Goal: Navigation & Orientation: Understand site structure

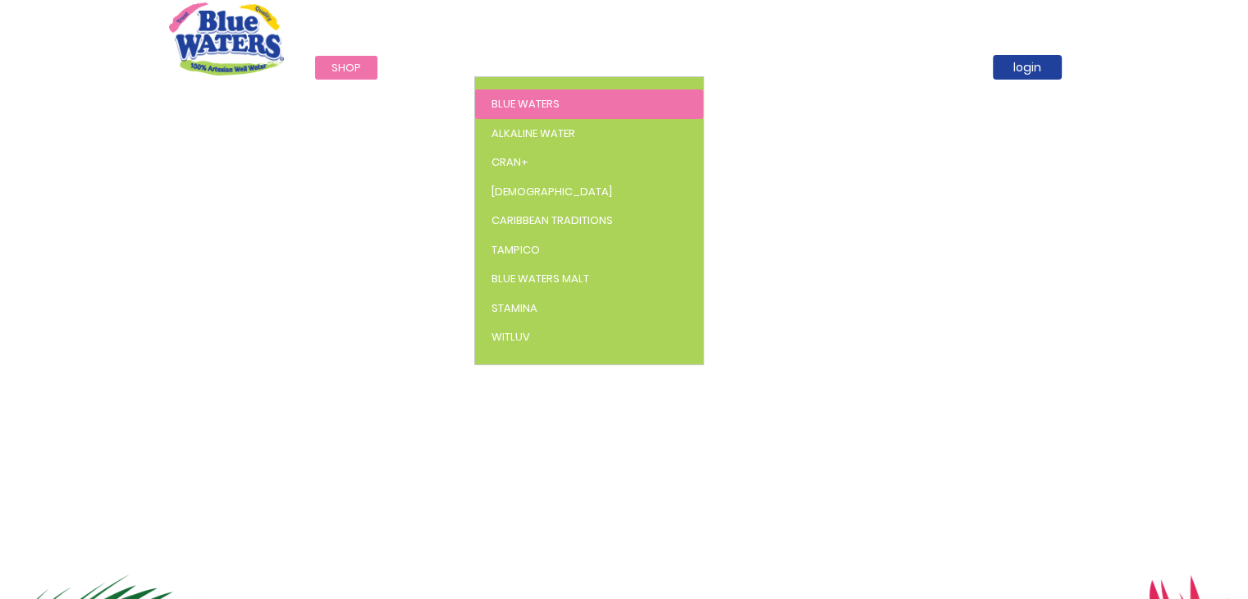
click at [518, 101] on span "Blue Waters" at bounding box center [525, 104] width 68 height 16
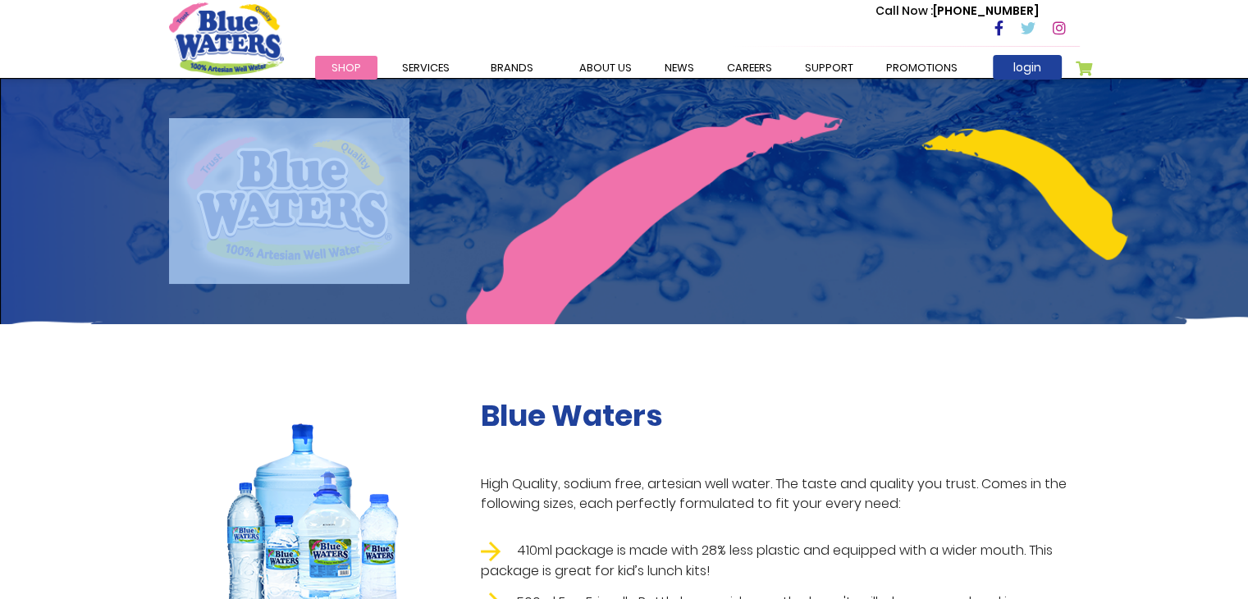
drag, startPoint x: 1246, startPoint y: 80, endPoint x: 1258, endPoint y: 122, distance: 44.4
click at [1247, 122] on html "The store will not work correctly in the case when cookies are disabled. Toggle…" at bounding box center [624, 299] width 1248 height 599
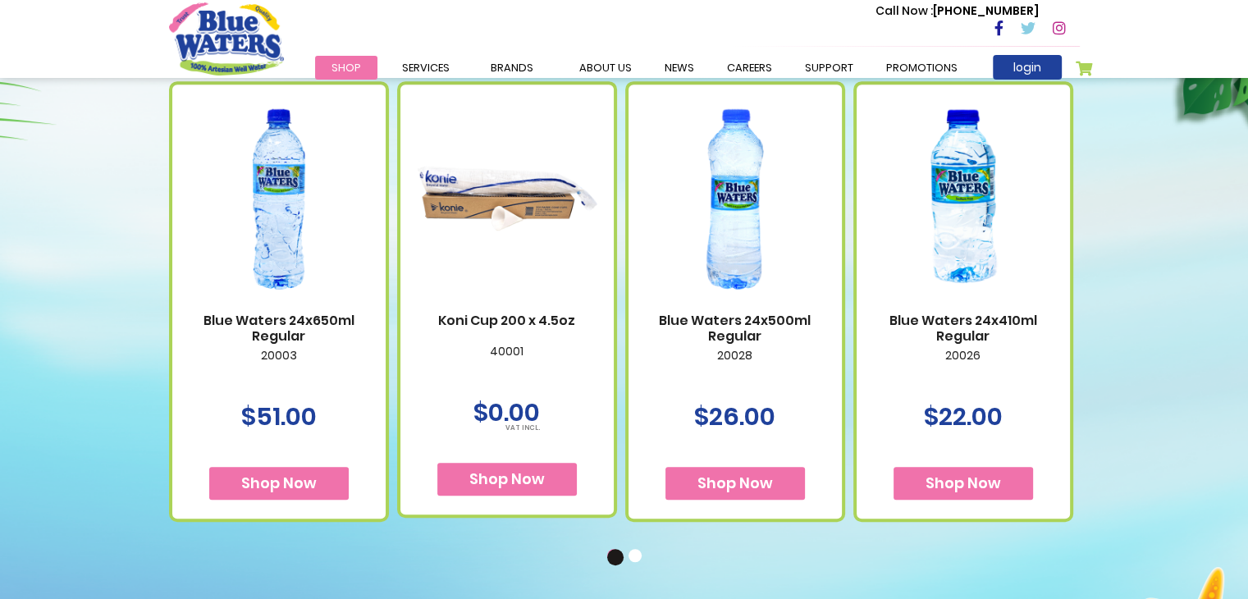
scroll to position [970, 0]
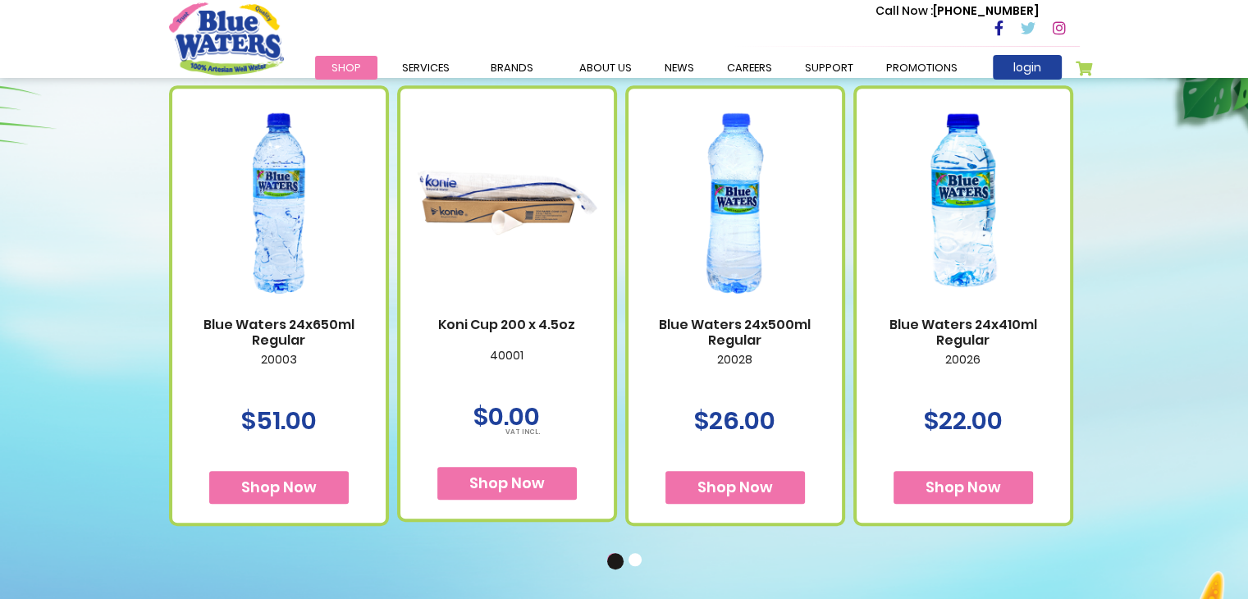
click at [641, 564] on button "2" at bounding box center [636, 561] width 16 height 16
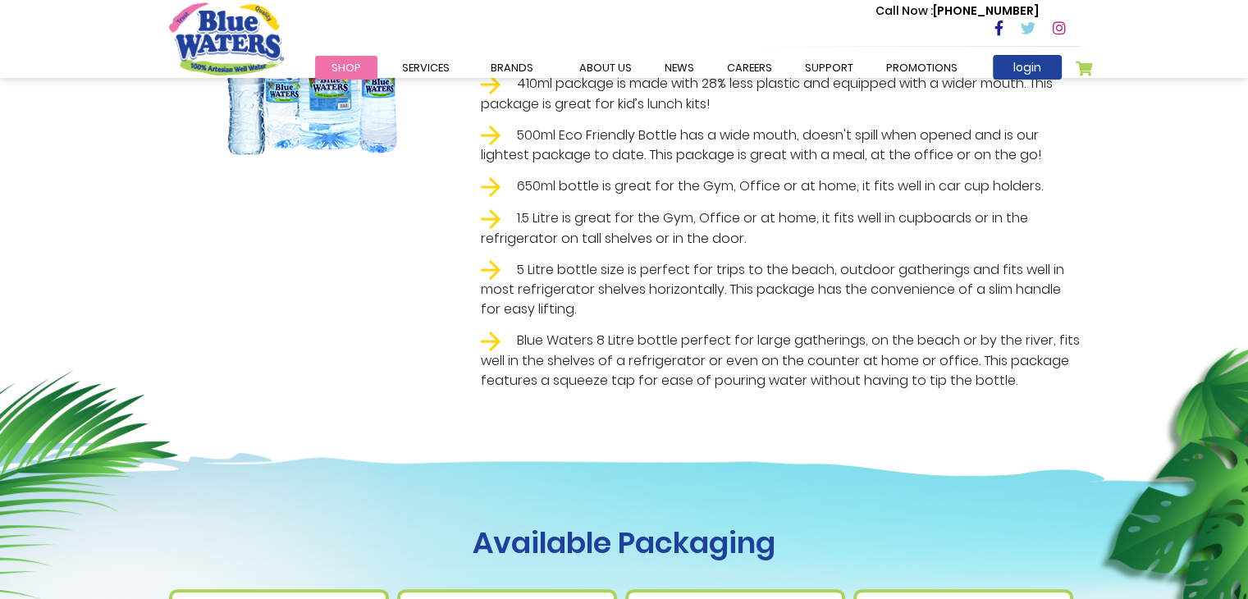
scroll to position [0, 0]
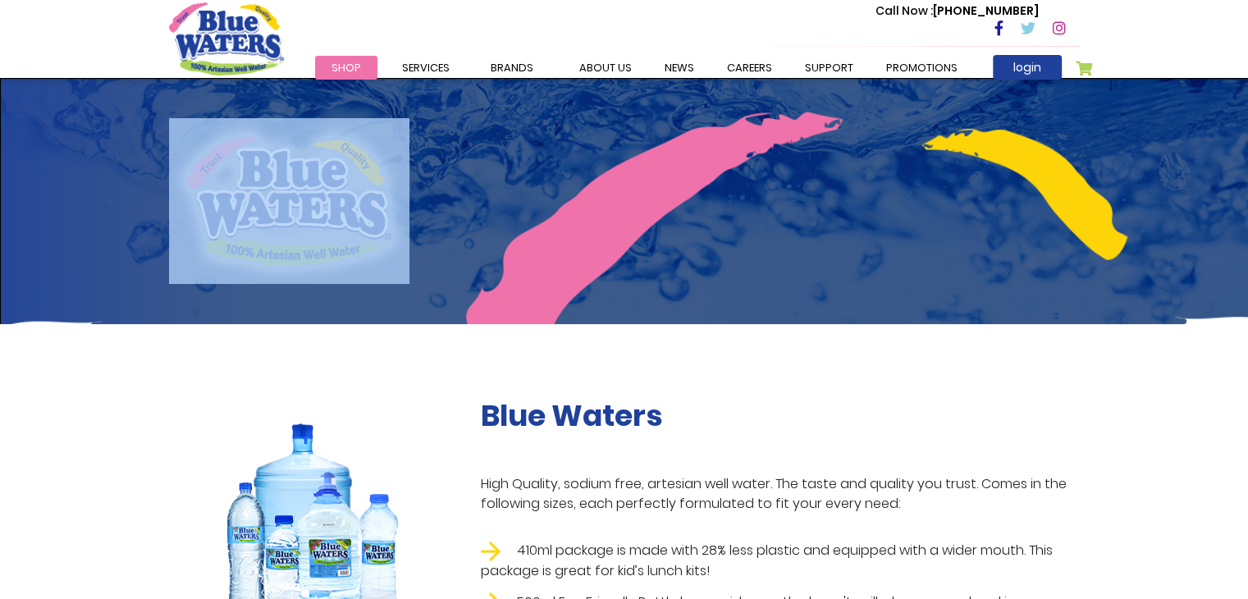
click at [308, 480] on img at bounding box center [312, 520] width 206 height 245
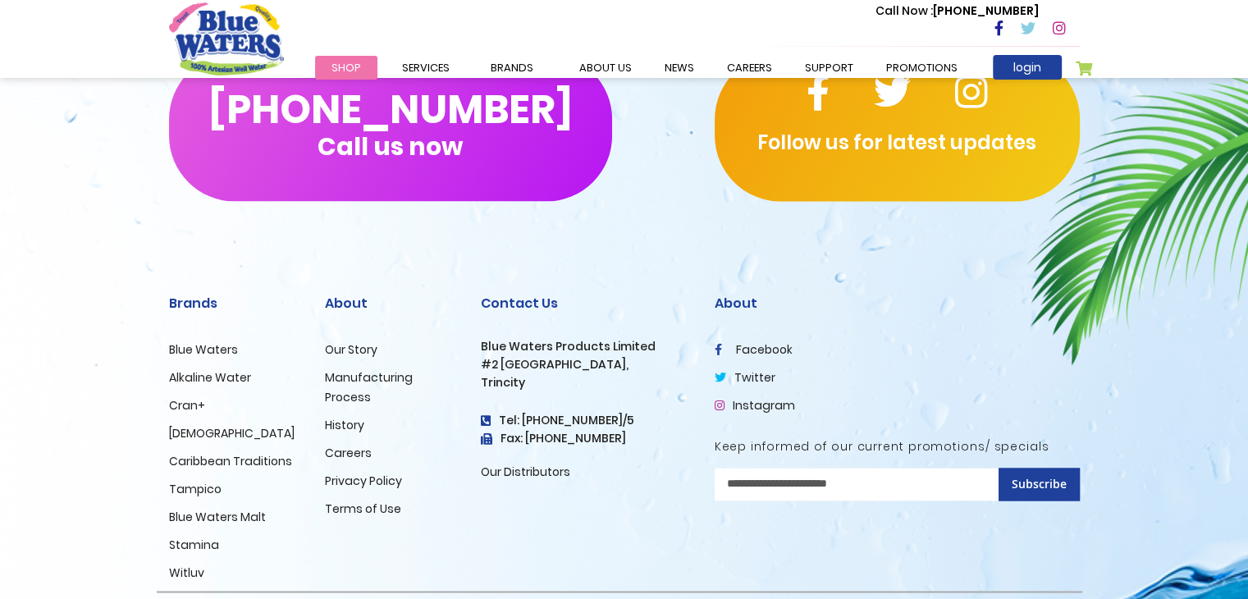
scroll to position [2556, 0]
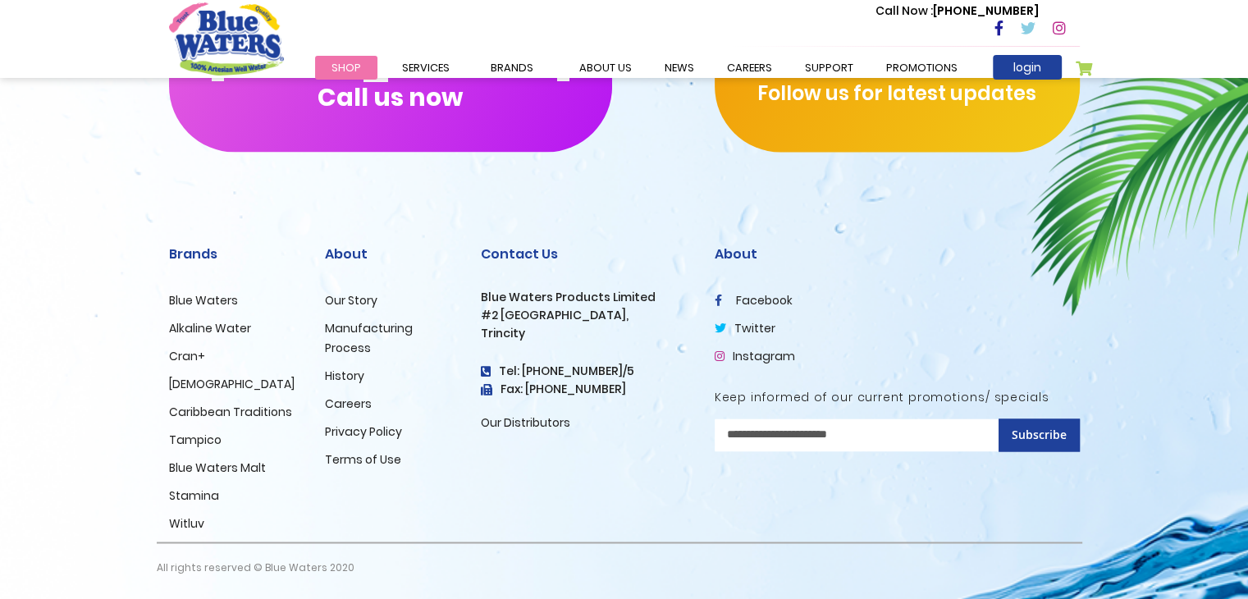
click at [203, 299] on link "Blue Waters" at bounding box center [203, 300] width 69 height 16
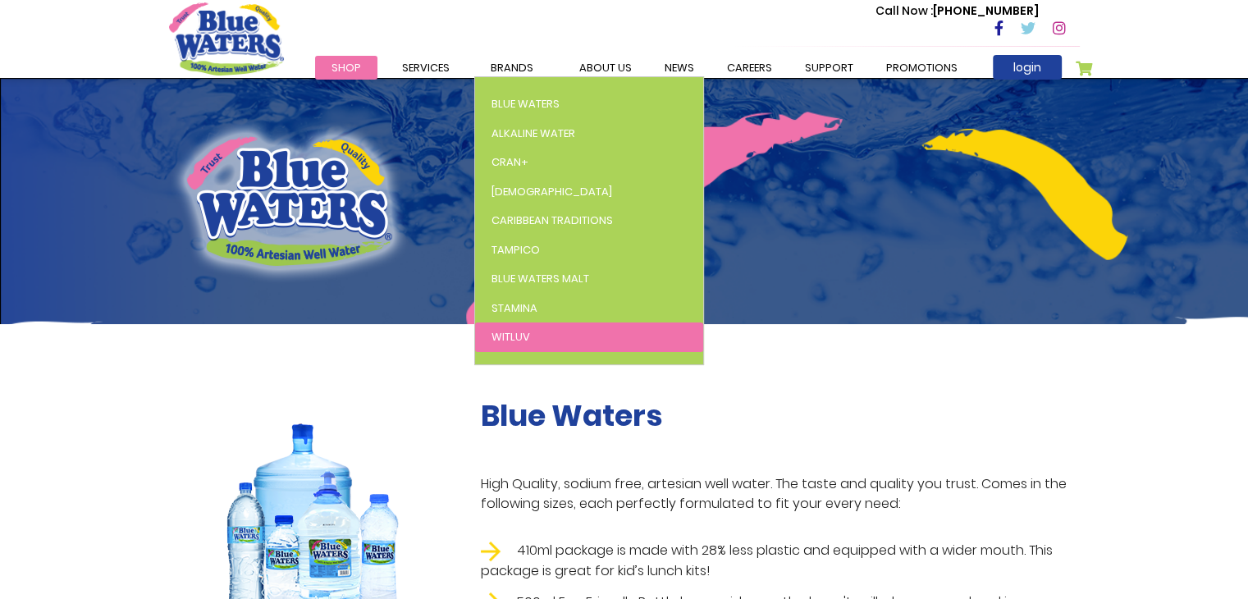
click at [503, 335] on span "WitLuv" at bounding box center [510, 337] width 39 height 16
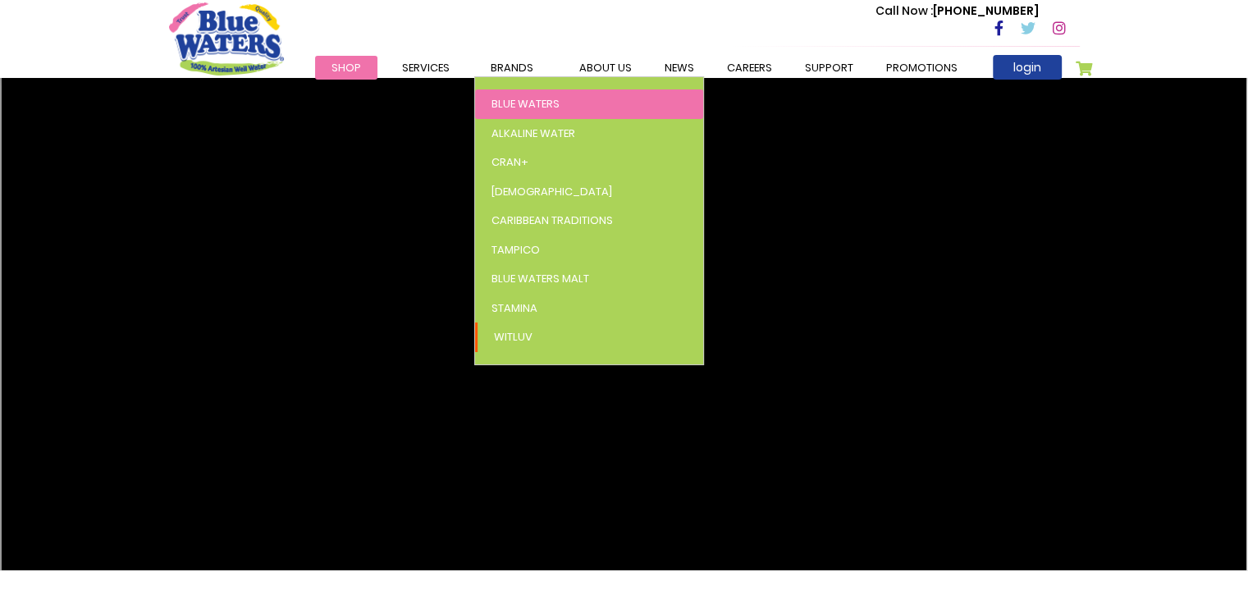
click at [525, 99] on span "Blue Waters" at bounding box center [525, 104] width 68 height 16
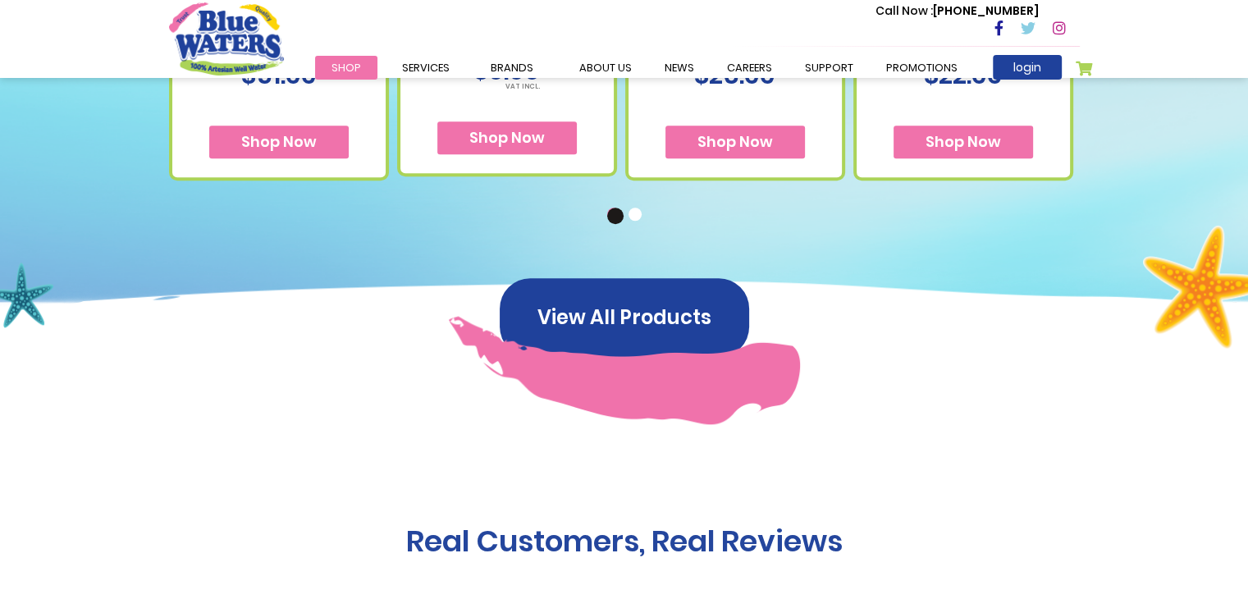
scroll to position [1323, 0]
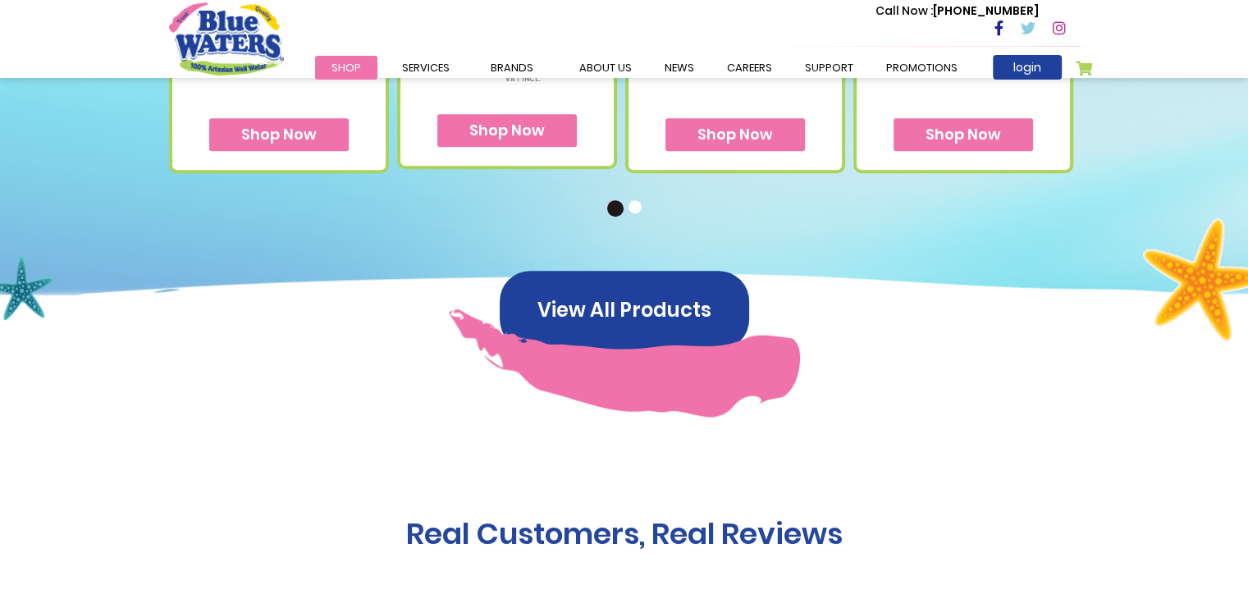
click at [633, 209] on button "2" at bounding box center [636, 208] width 16 height 16
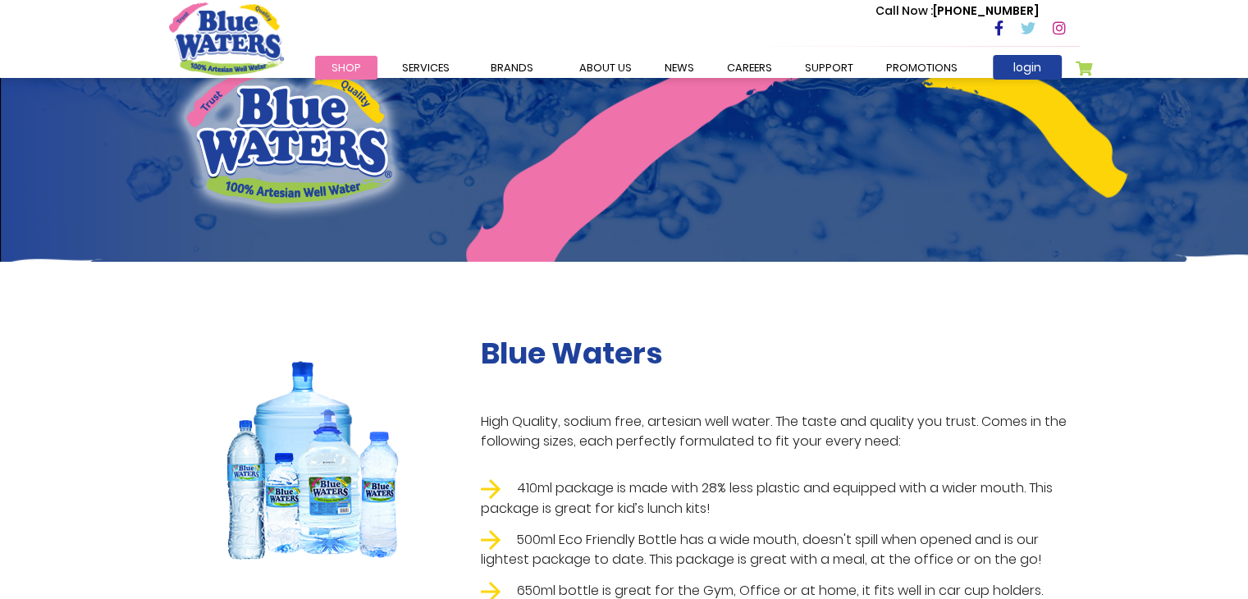
scroll to position [0, 0]
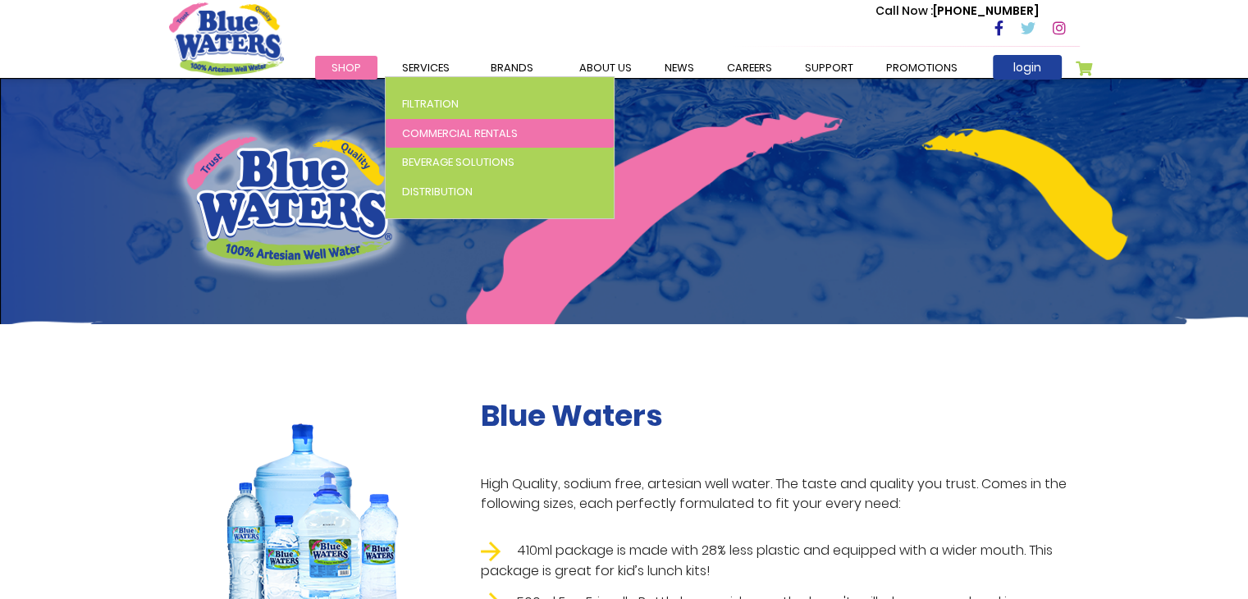
click at [429, 124] on link "Commercial Rentals" at bounding box center [500, 134] width 228 height 30
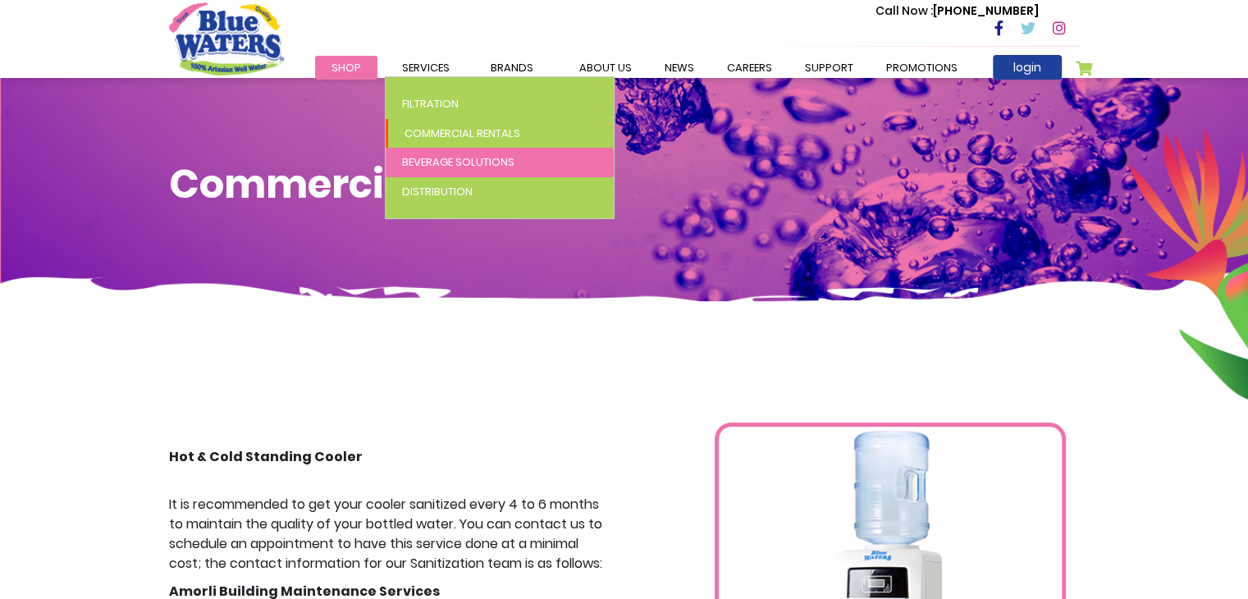
click at [459, 158] on span "Beverage Solutions" at bounding box center [458, 162] width 112 height 16
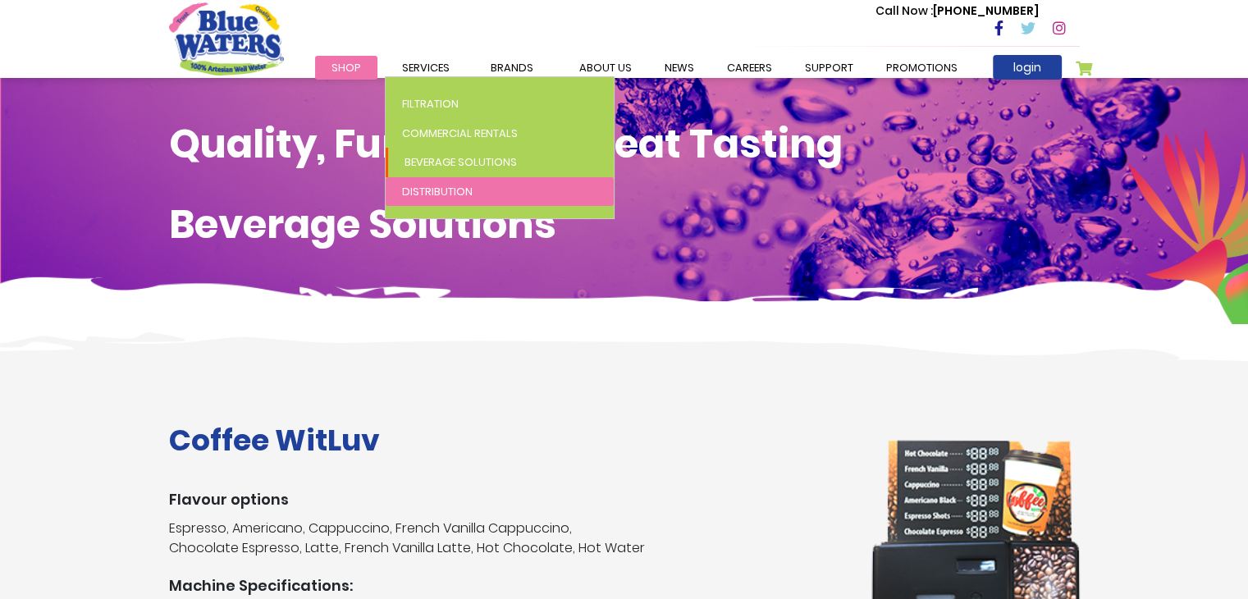
click at [442, 194] on span "Distribution" at bounding box center [437, 192] width 71 height 16
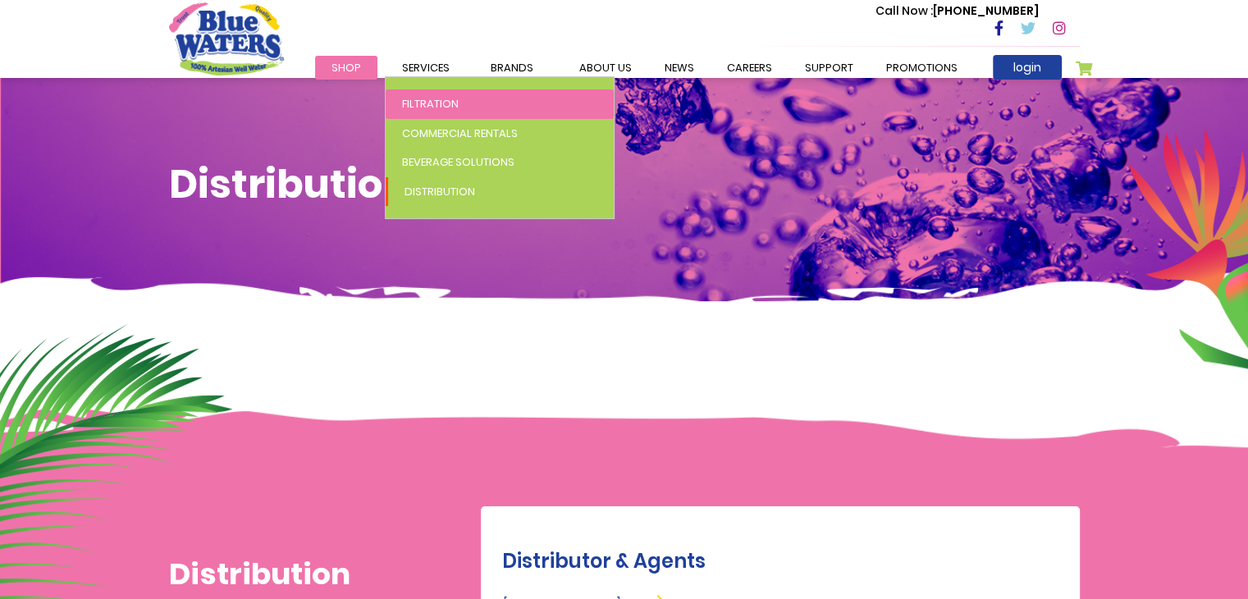
click at [422, 98] on span "Filtration" at bounding box center [430, 104] width 57 height 16
